Goal: Task Accomplishment & Management: Use online tool/utility

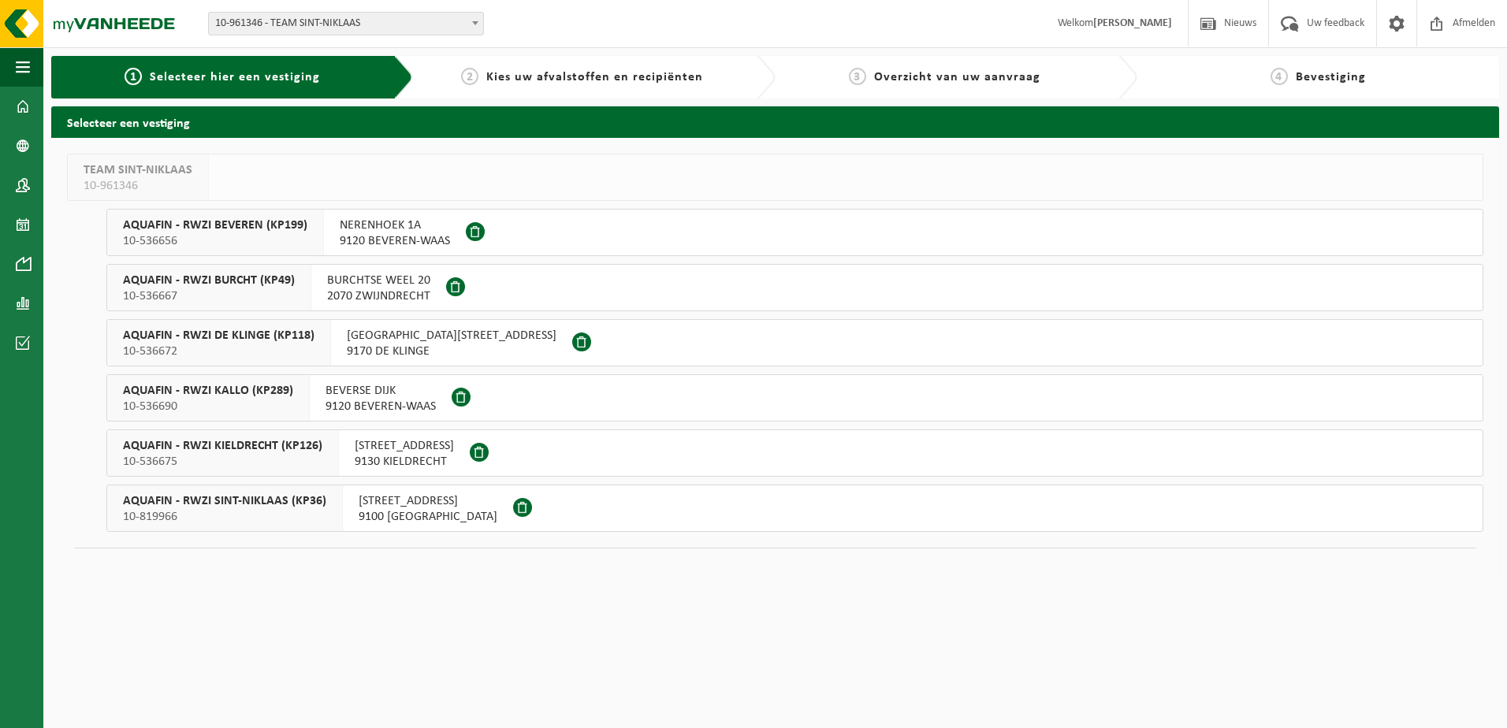
click at [470, 234] on span at bounding box center [475, 231] width 19 height 19
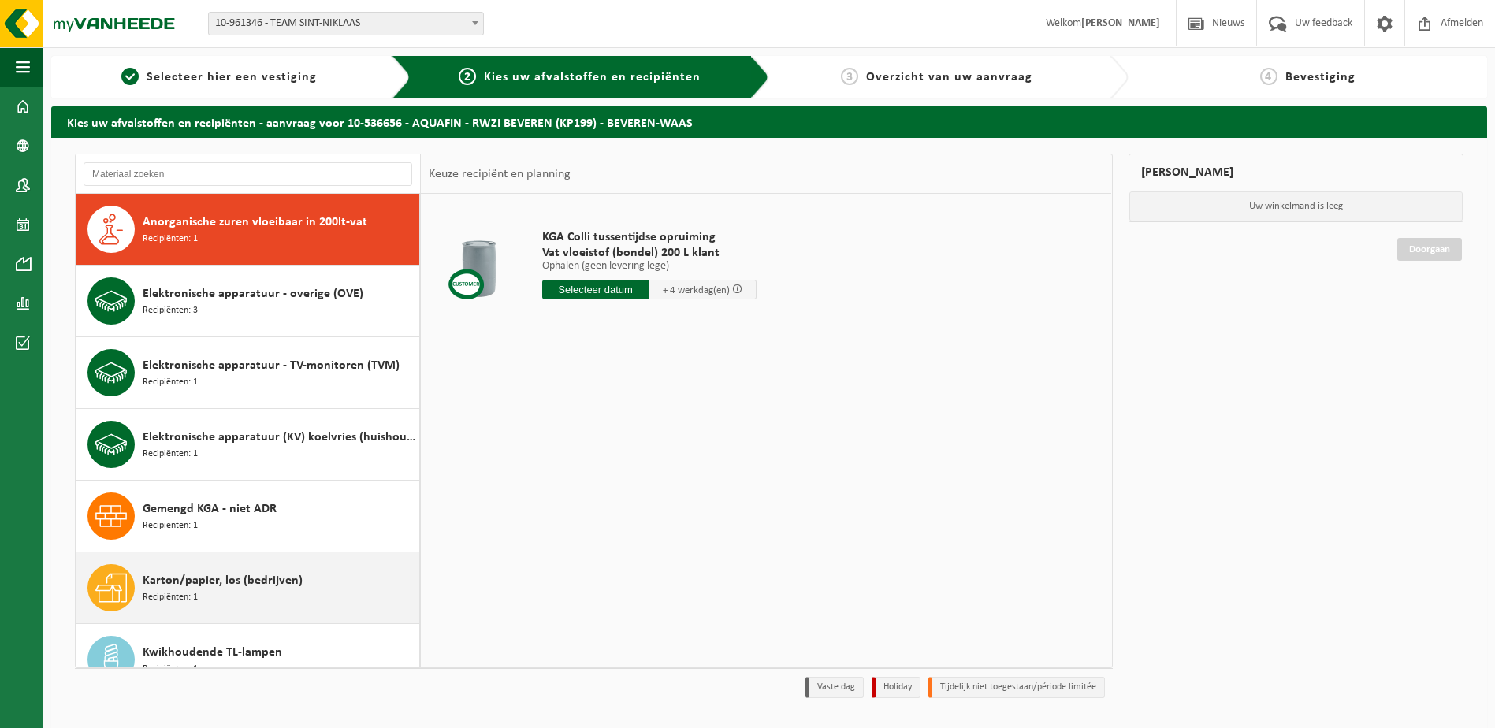
click at [209, 603] on div "Karton/papier, los (bedrijven) Recipiënten: 1" at bounding box center [279, 587] width 273 height 47
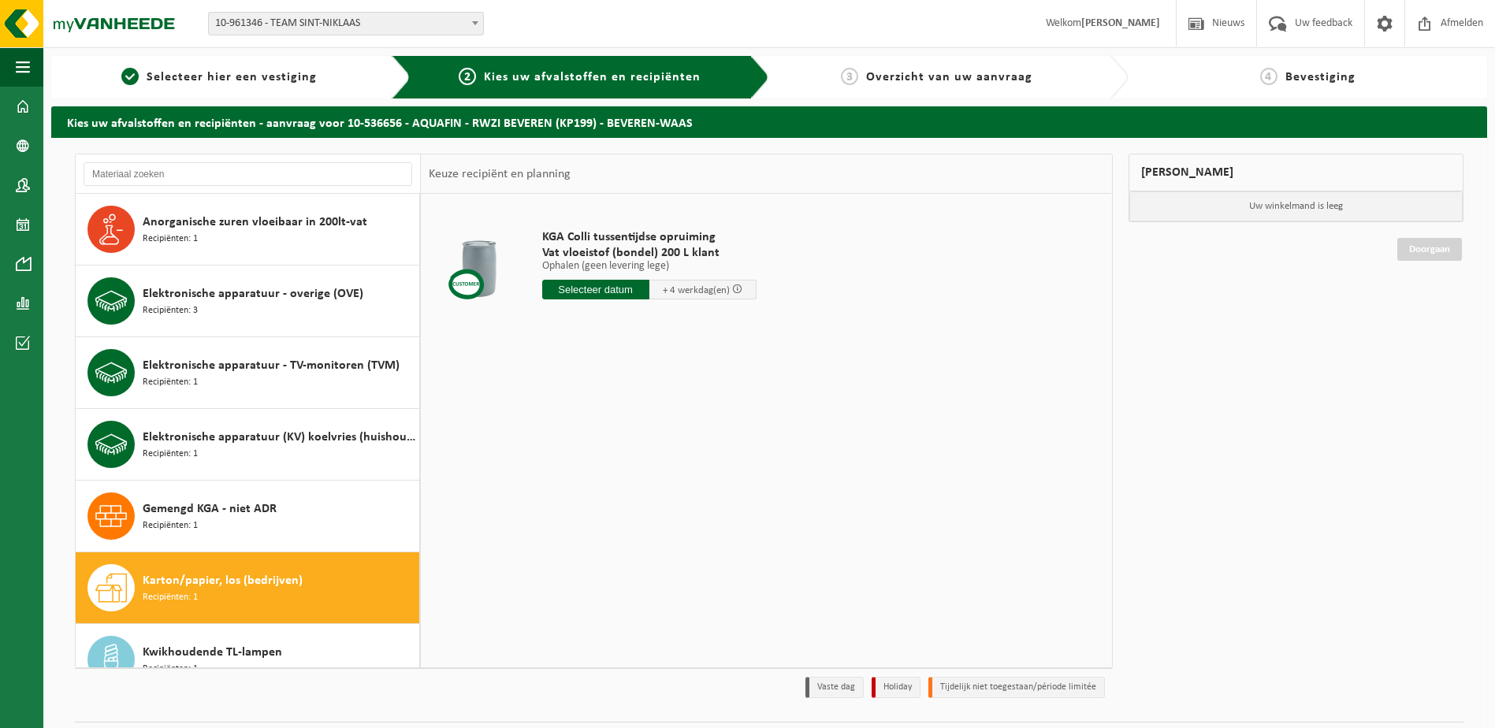
scroll to position [359, 0]
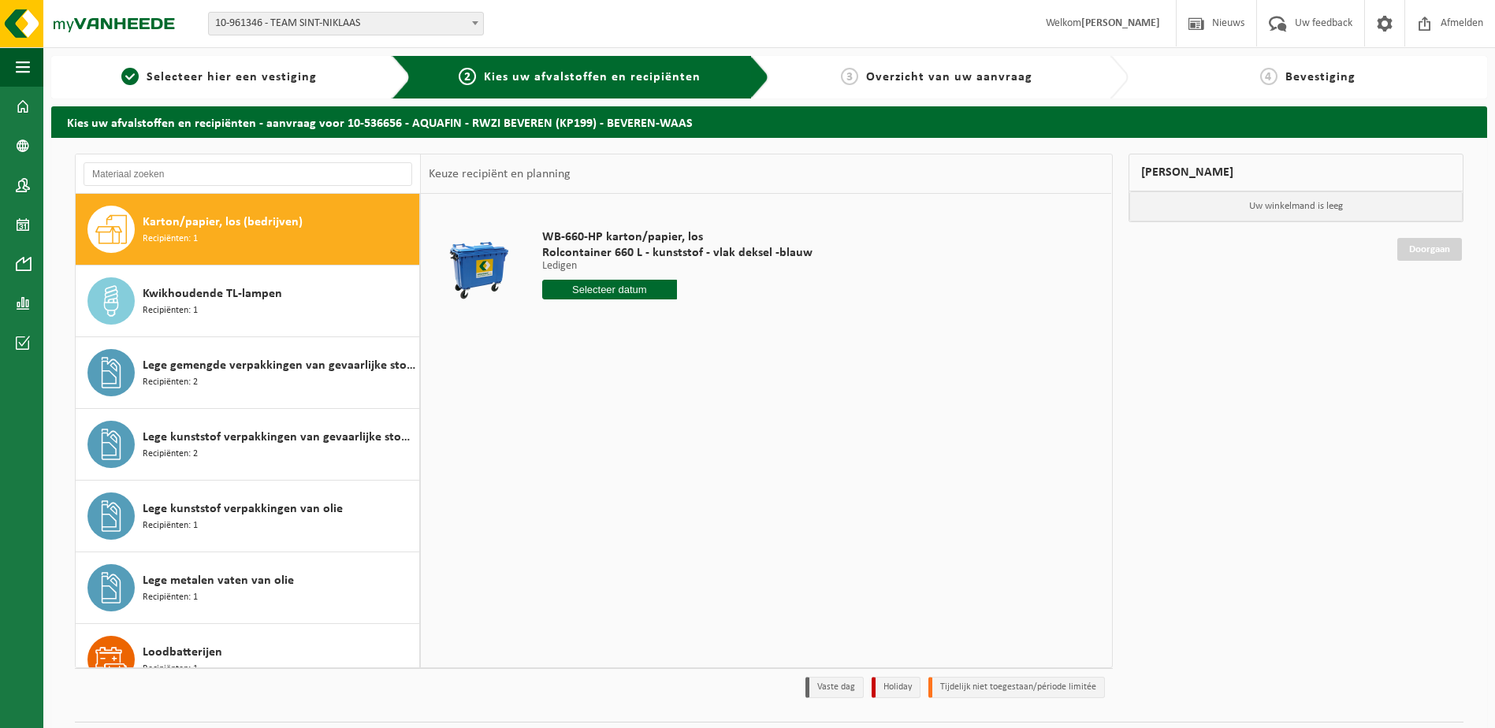
click at [650, 294] on input "text" at bounding box center [610, 290] width 136 height 20
click at [719, 325] on icon at bounding box center [720, 325] width 25 height 25
click at [608, 380] on div "1" at bounding box center [612, 378] width 28 height 25
type input "Van 2025-10-01"
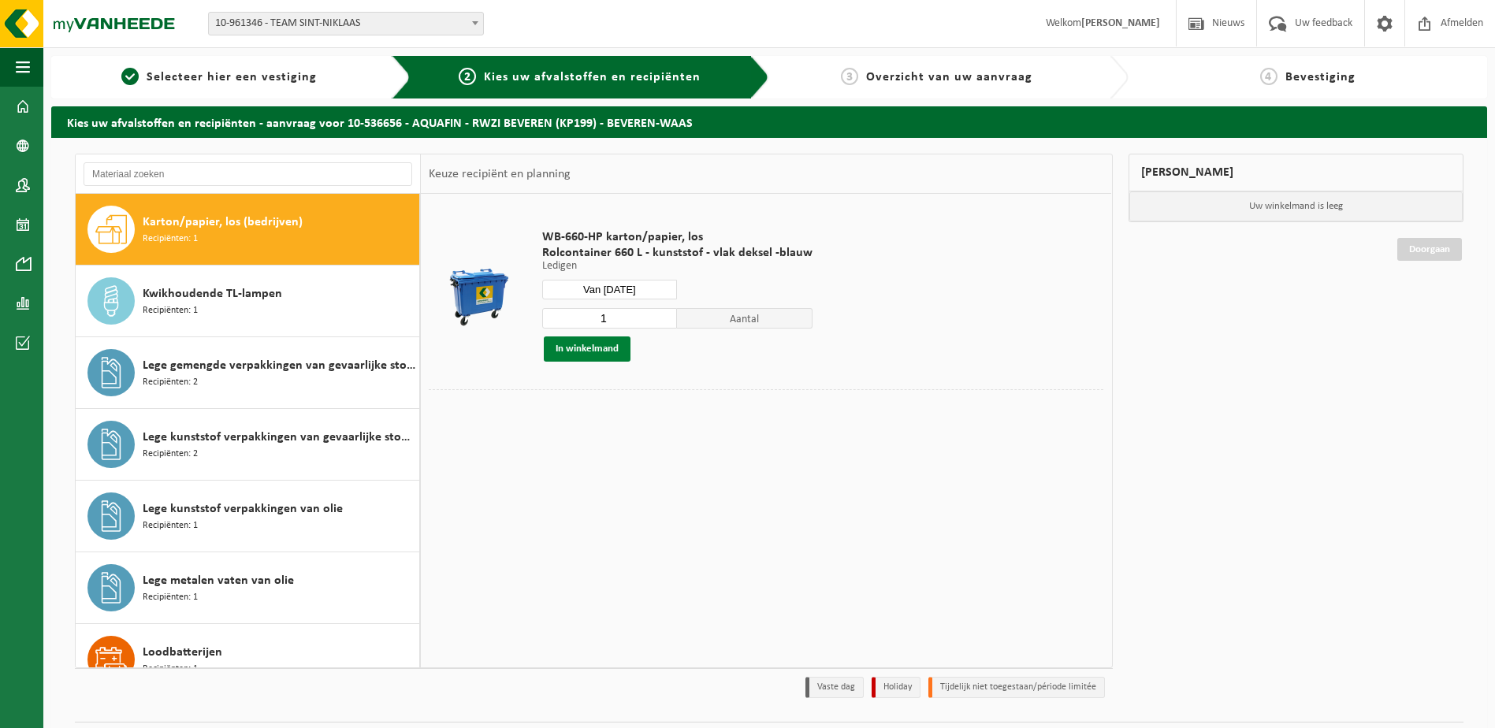
click at [612, 355] on button "In winkelmand" at bounding box center [587, 348] width 87 height 25
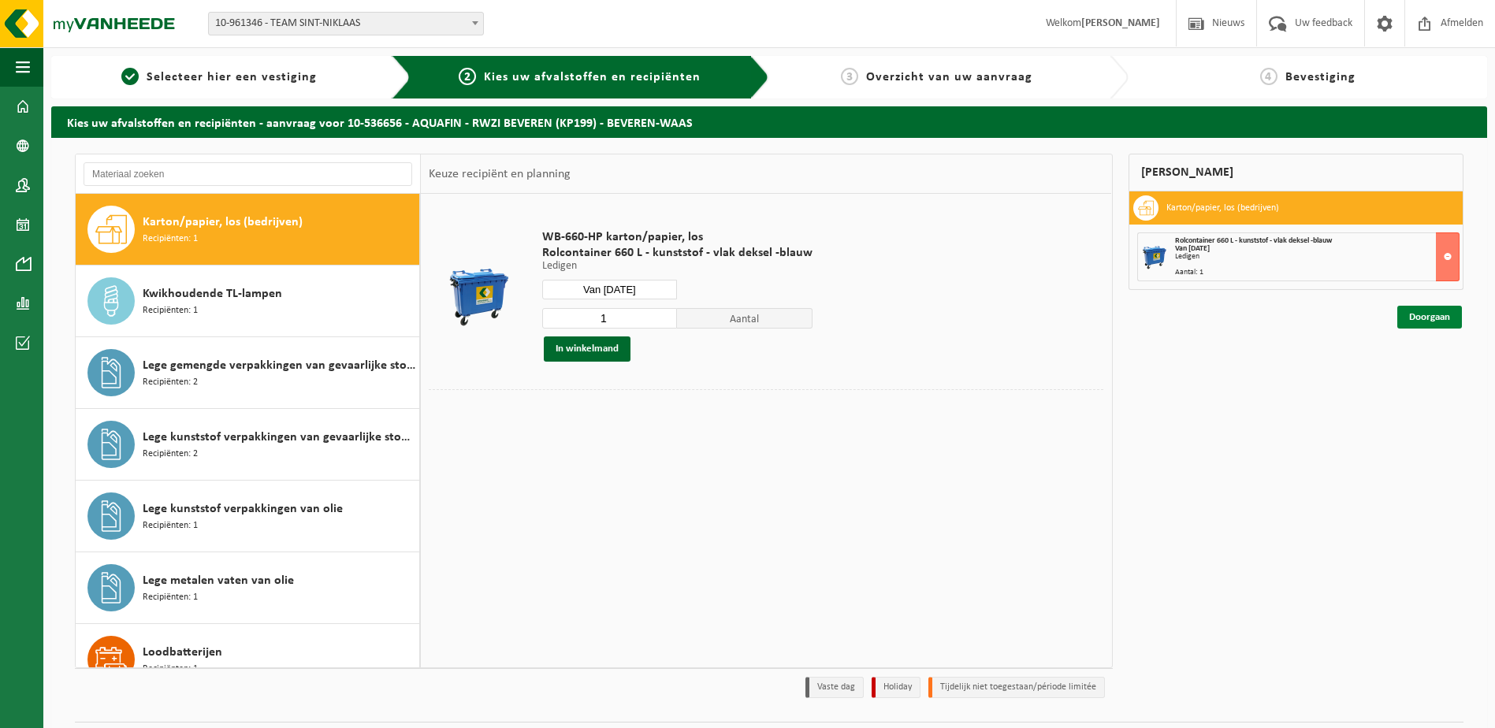
click at [1430, 315] on link "Doorgaan" at bounding box center [1429, 317] width 65 height 23
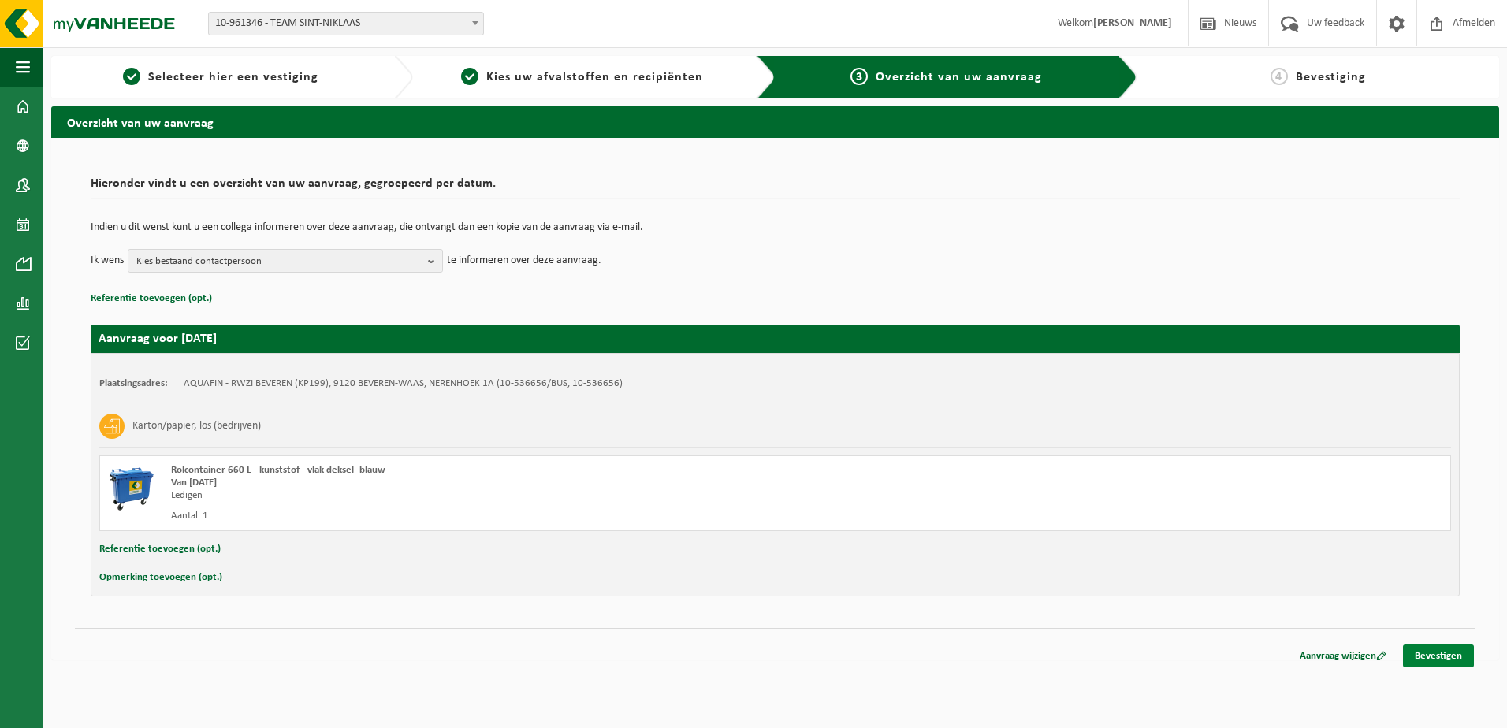
click at [1451, 659] on link "Bevestigen" at bounding box center [1438, 656] width 71 height 23
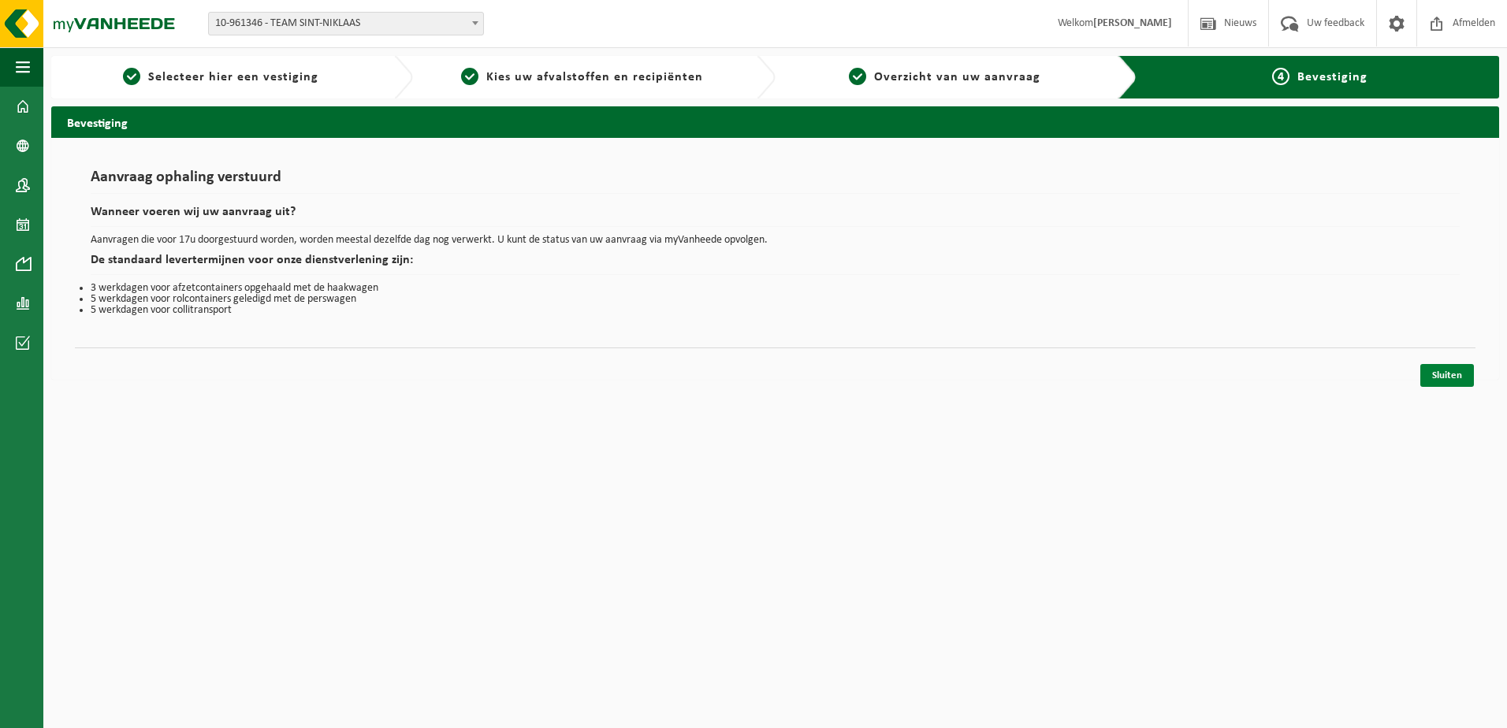
click at [1446, 378] on link "Sluiten" at bounding box center [1447, 375] width 54 height 23
